Goal: Transaction & Acquisition: Purchase product/service

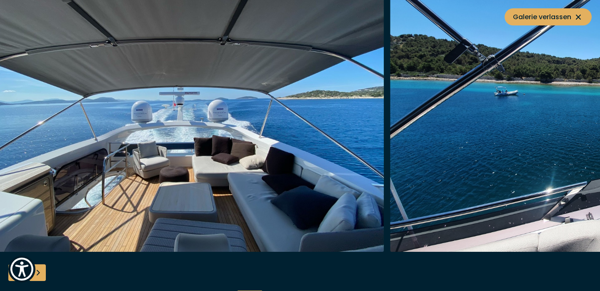
scroll to position [938, 0]
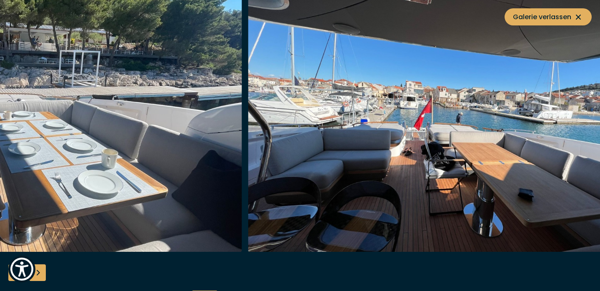
click at [439, 151] on img "button" at bounding box center [446, 118] width 397 height 267
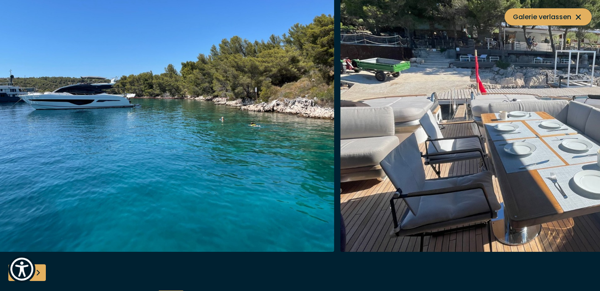
click at [363, 163] on img "button" at bounding box center [538, 118] width 397 height 267
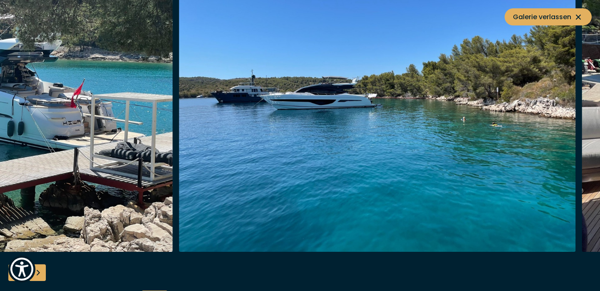
click at [318, 163] on img "button" at bounding box center [377, 118] width 397 height 267
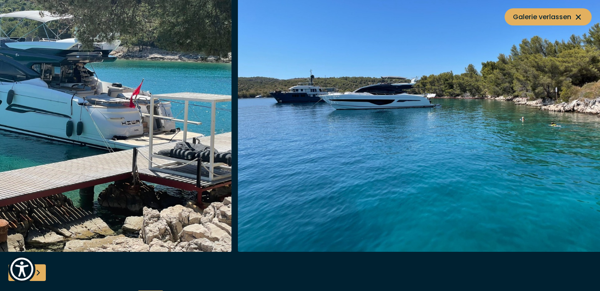
click at [383, 163] on img "button" at bounding box center [436, 118] width 397 height 267
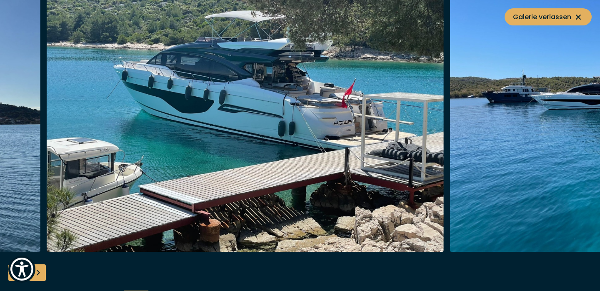
click at [403, 172] on img "button" at bounding box center [245, 118] width 397 height 267
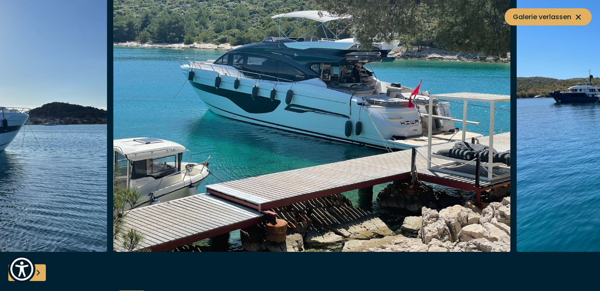
click at [350, 147] on img "button" at bounding box center [311, 118] width 397 height 267
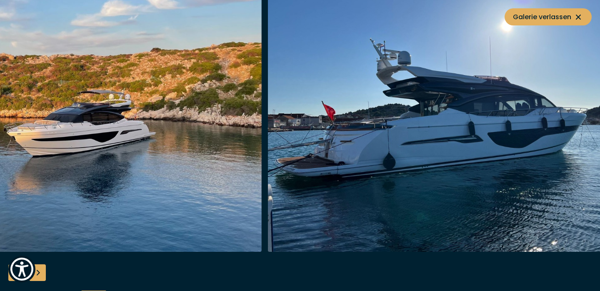
click at [479, 155] on img "button" at bounding box center [466, 118] width 397 height 267
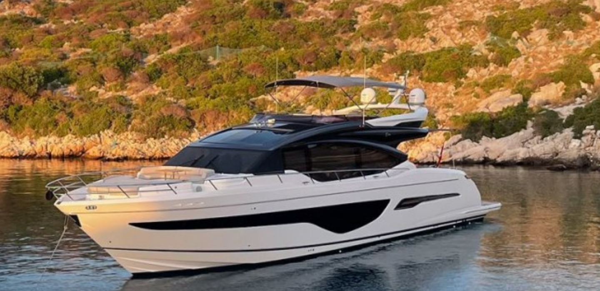
click at [307, 97] on img "button" at bounding box center [264, 118] width 397 height 267
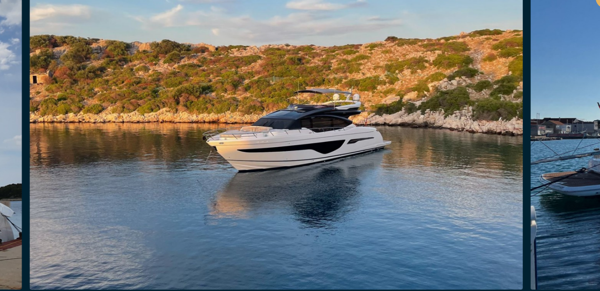
click at [163, 116] on img "button" at bounding box center [247, 118] width 397 height 267
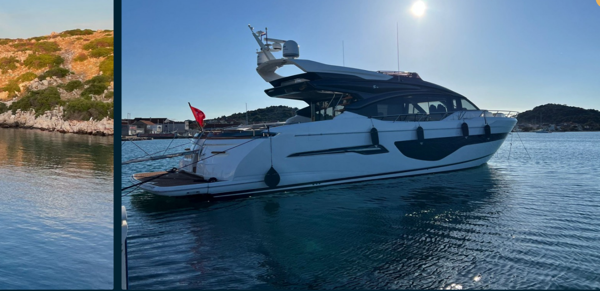
click at [123, 140] on img "button" at bounding box center [321, 118] width 397 height 267
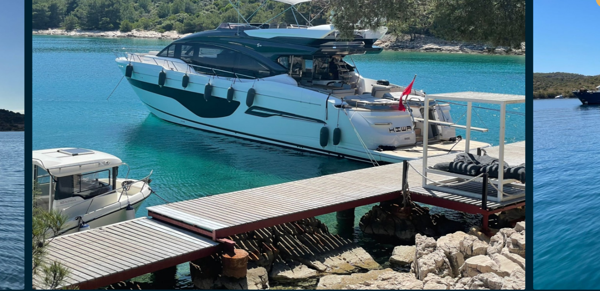
click at [234, 130] on img "button" at bounding box center [249, 118] width 397 height 267
